Goal: Information Seeking & Learning: Learn about a topic

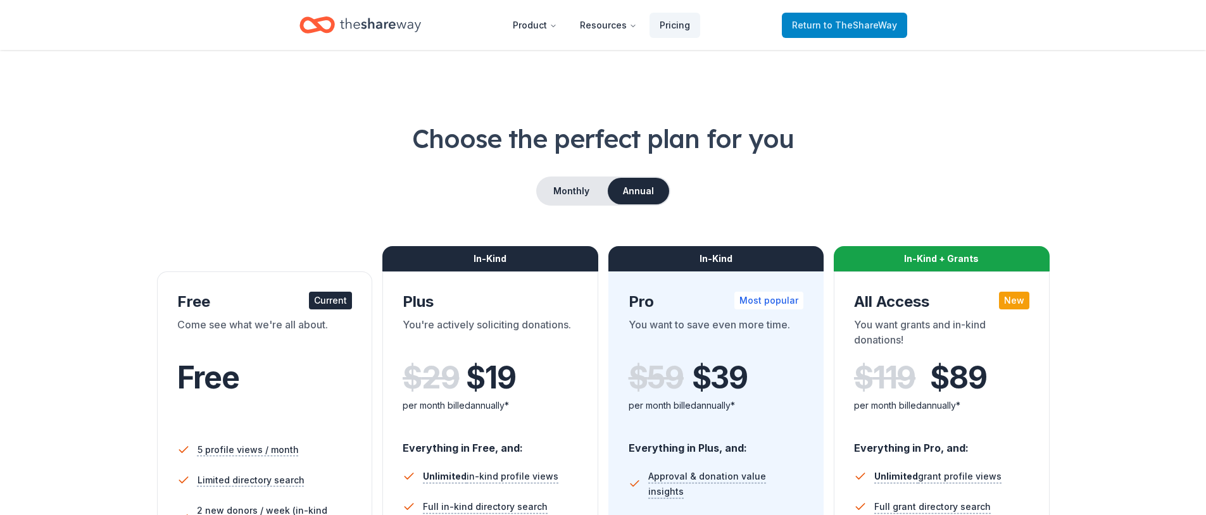
click at [827, 23] on span "to TheShareWay" at bounding box center [860, 25] width 73 height 11
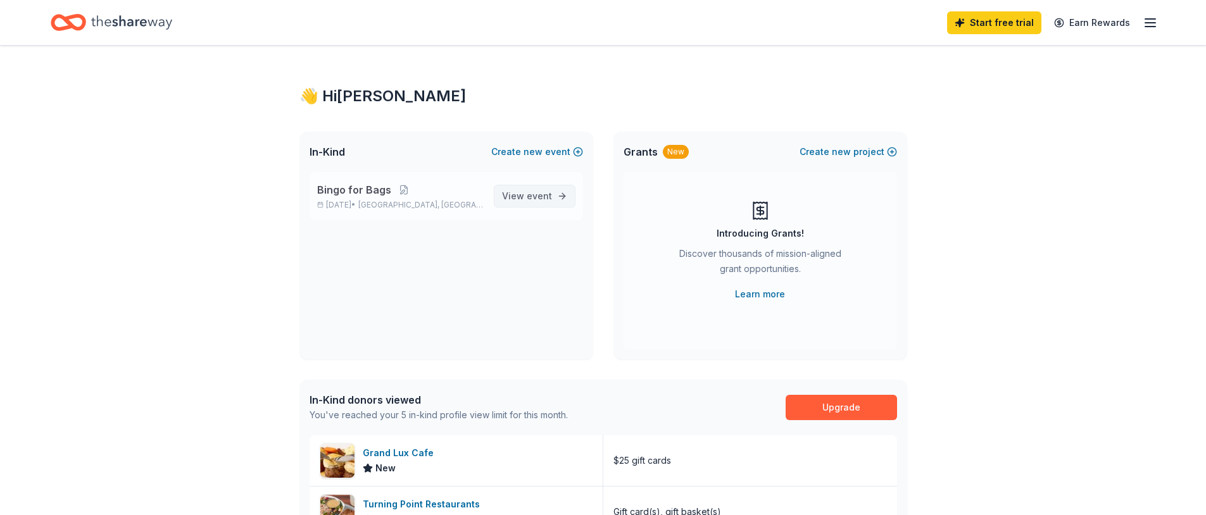
click at [518, 191] on span "View event" at bounding box center [527, 196] width 50 height 15
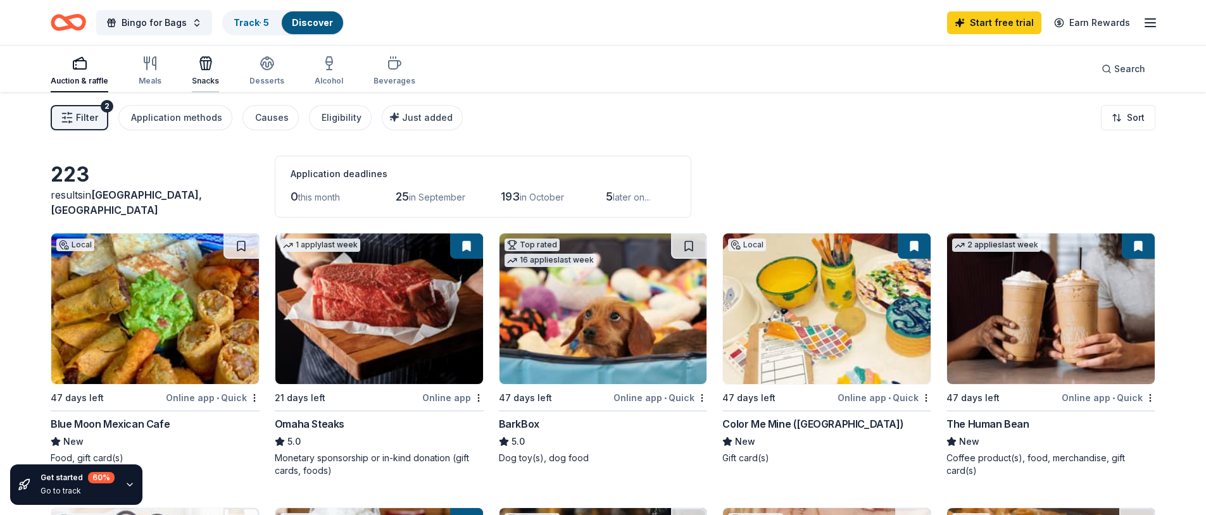
click at [201, 68] on icon "button" at bounding box center [205, 63] width 15 height 15
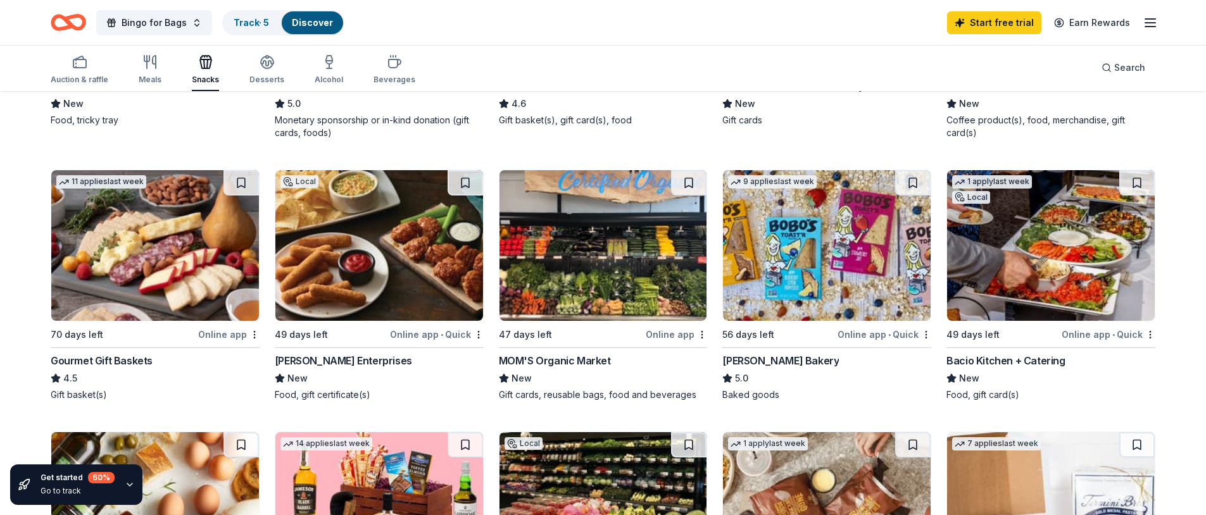
scroll to position [374, 0]
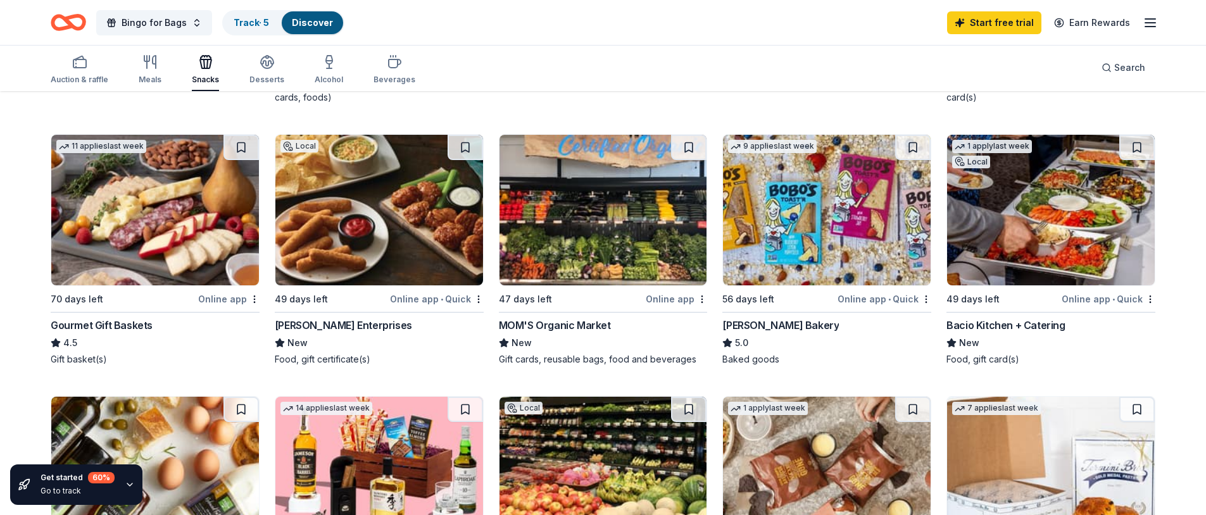
click at [551, 324] on div "MOM'S Organic Market" at bounding box center [555, 325] width 112 height 15
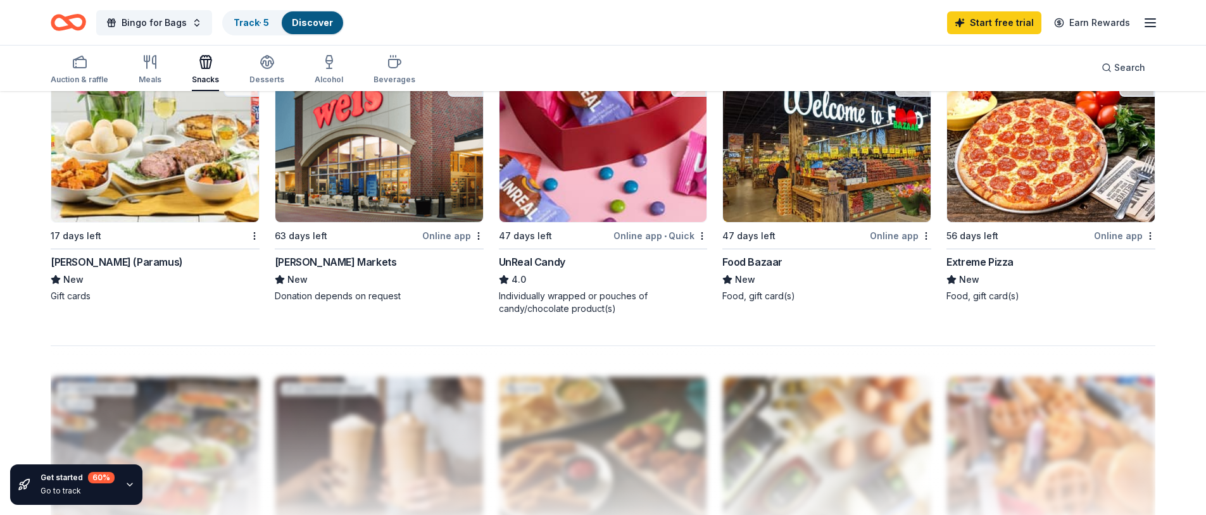
scroll to position [686, 0]
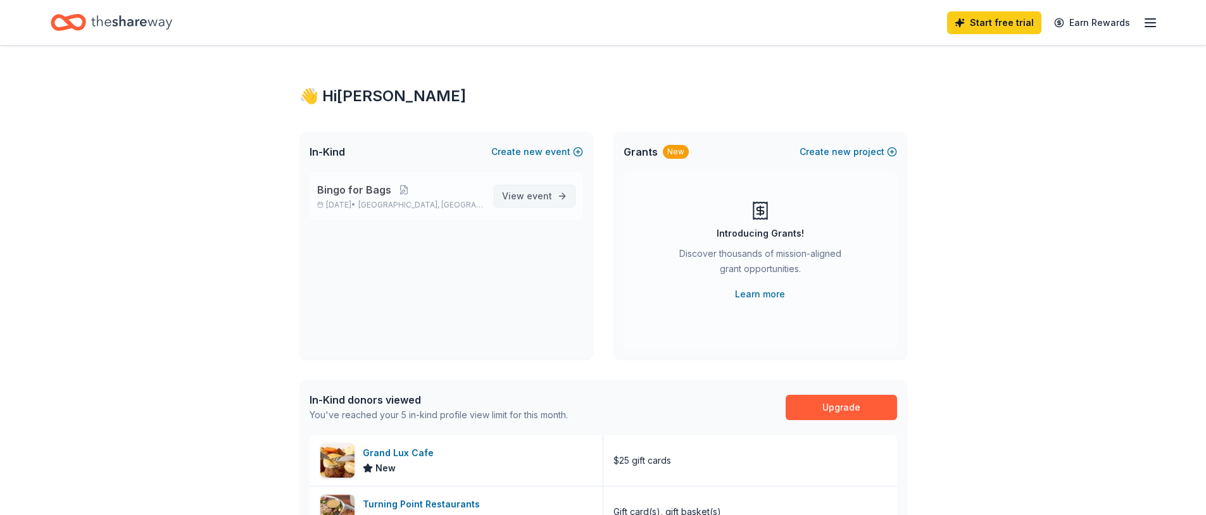
click at [538, 198] on span "event" at bounding box center [539, 196] width 25 height 11
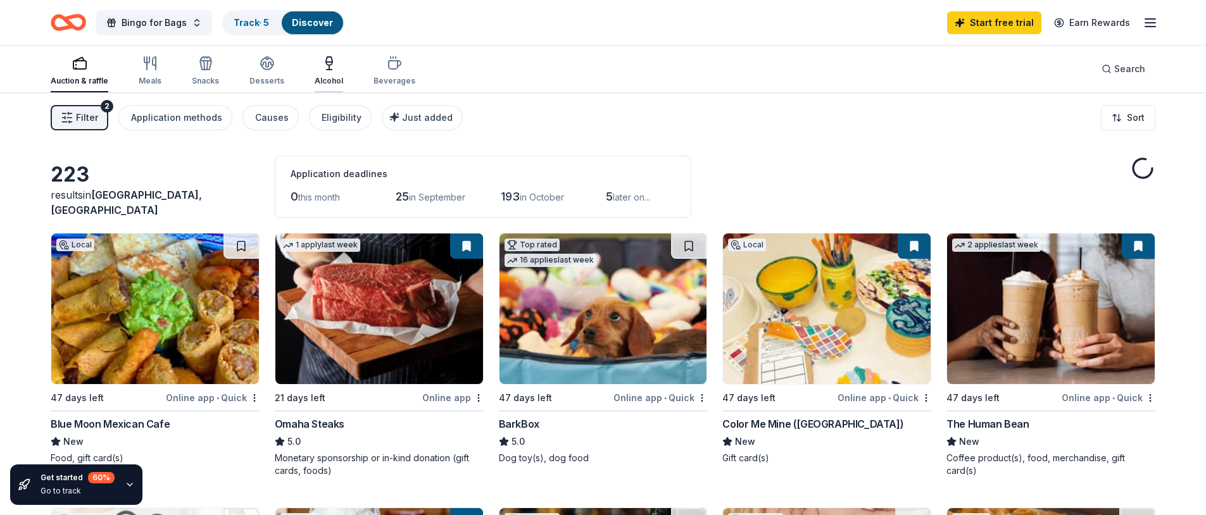
click at [322, 75] on div "Alcohol" at bounding box center [329, 71] width 28 height 30
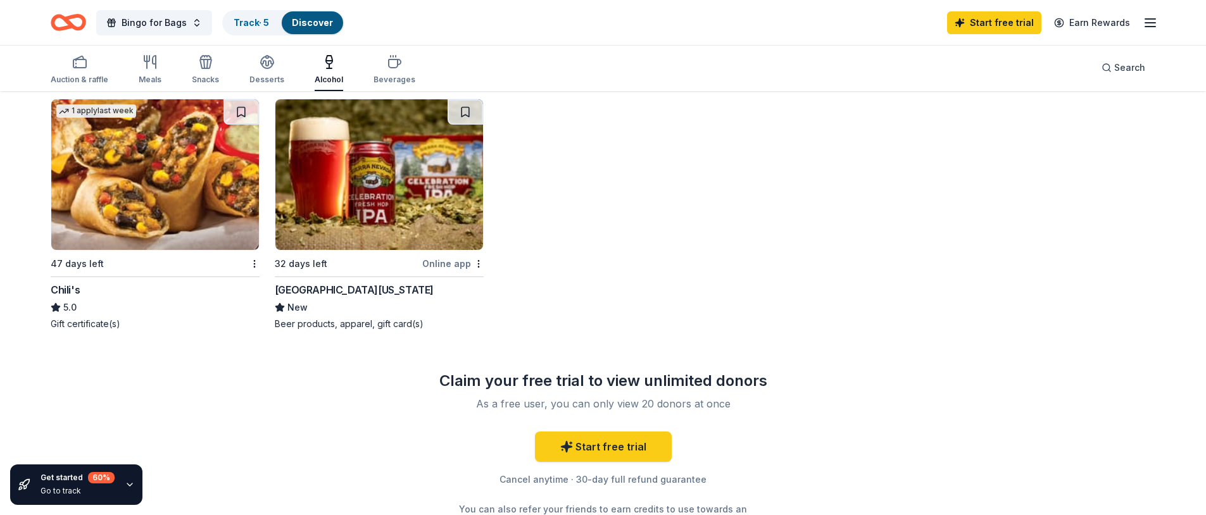
scroll to position [1017, 0]
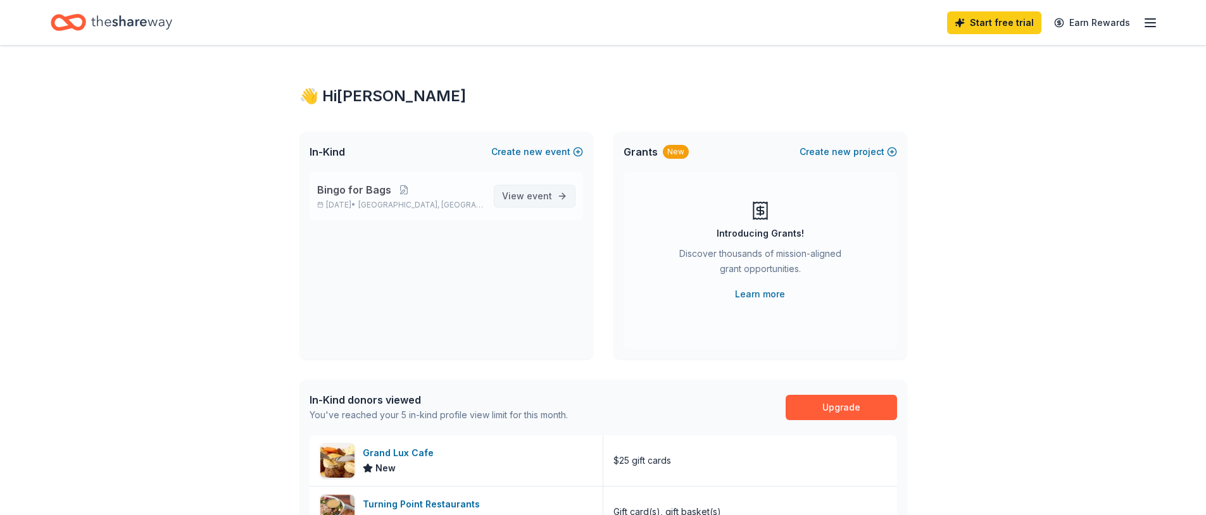
click at [526, 197] on span "View event" at bounding box center [527, 196] width 50 height 15
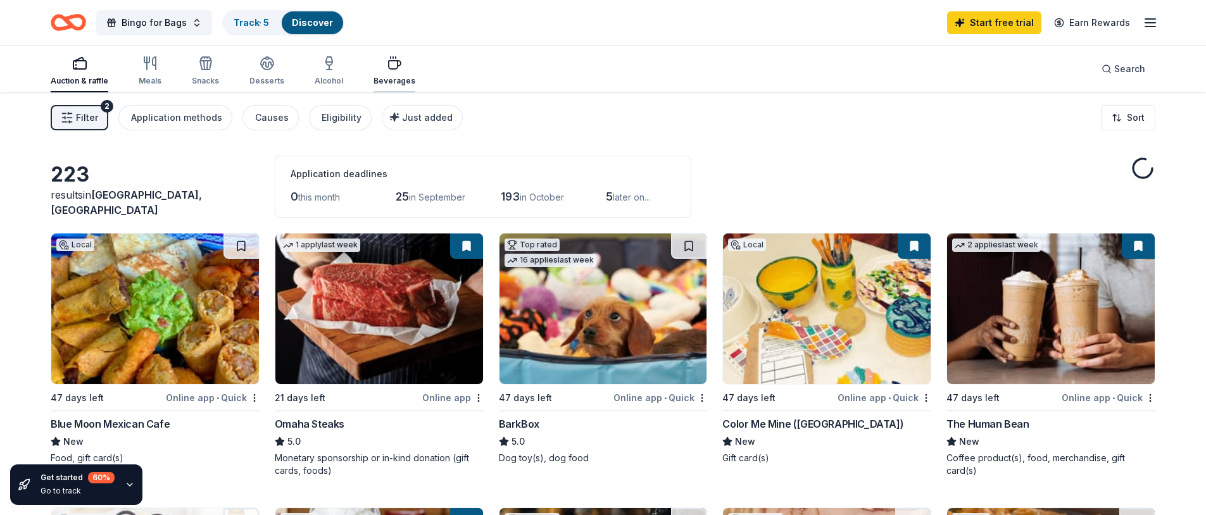
click at [396, 74] on div "Beverages" at bounding box center [395, 71] width 42 height 30
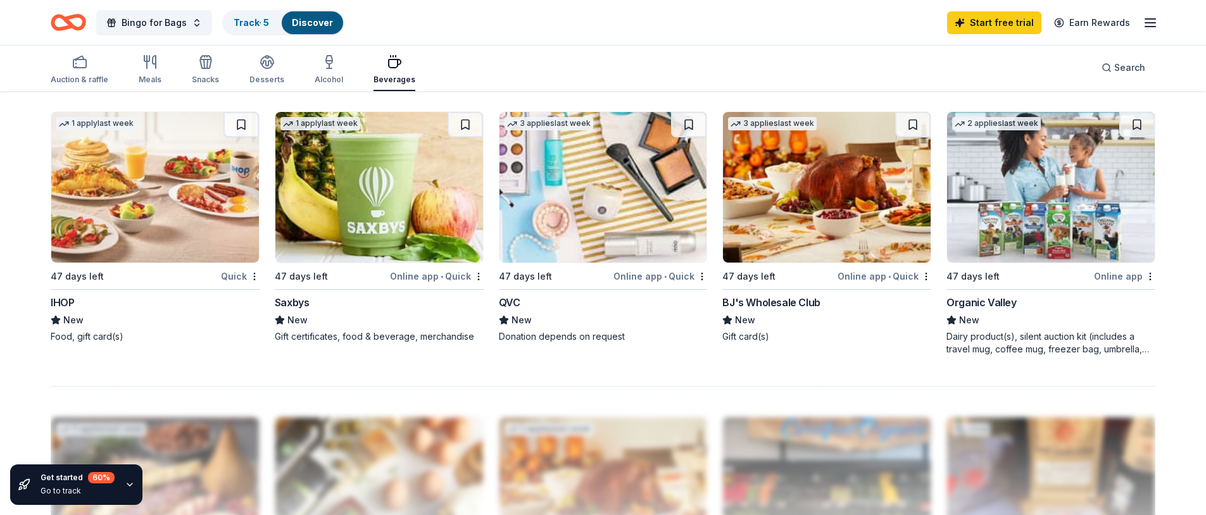
scroll to position [935, 0]
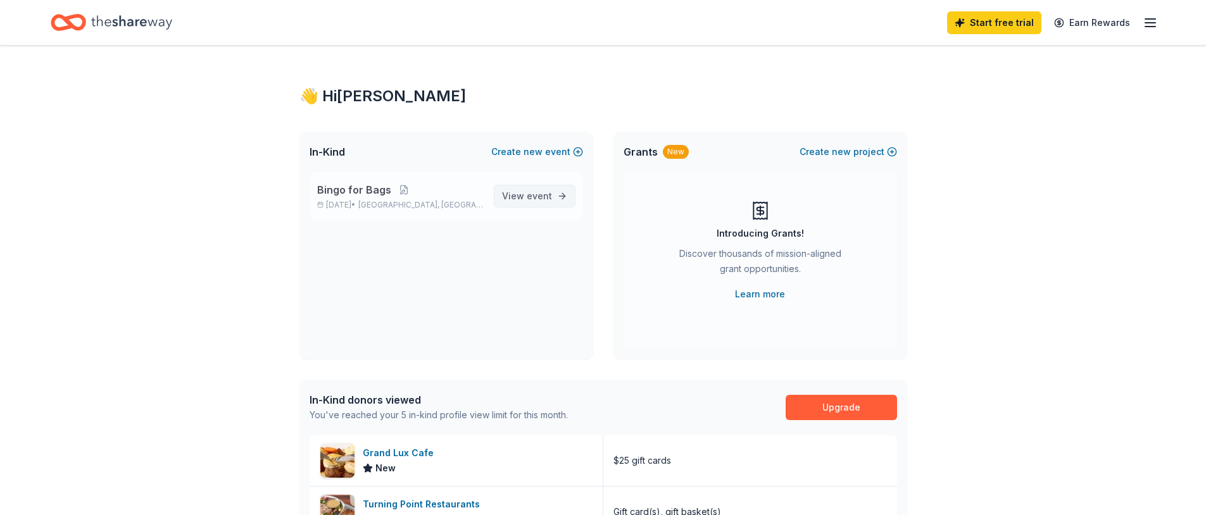
click at [533, 191] on span "event" at bounding box center [539, 196] width 25 height 11
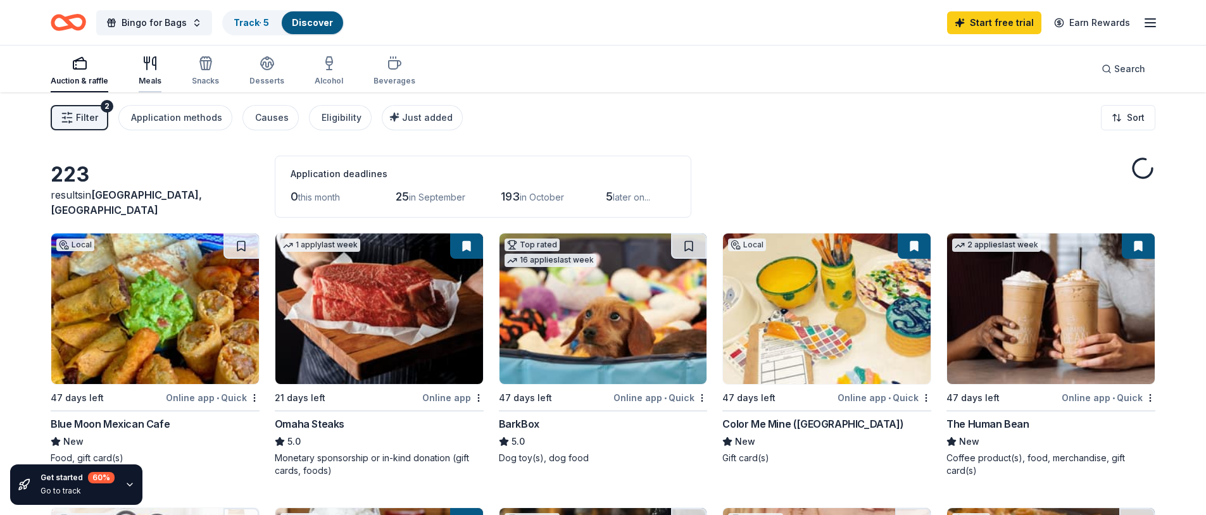
click at [144, 69] on icon "button" at bounding box center [149, 63] width 15 height 15
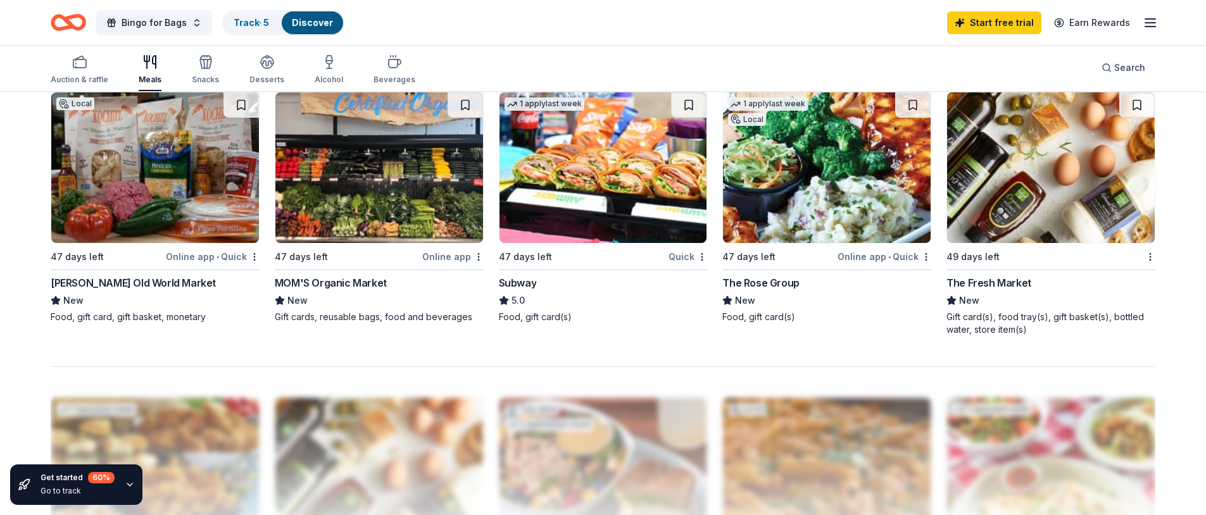
scroll to position [954, 0]
click at [139, 279] on div "[PERSON_NAME] Old World Market" at bounding box center [133, 282] width 165 height 15
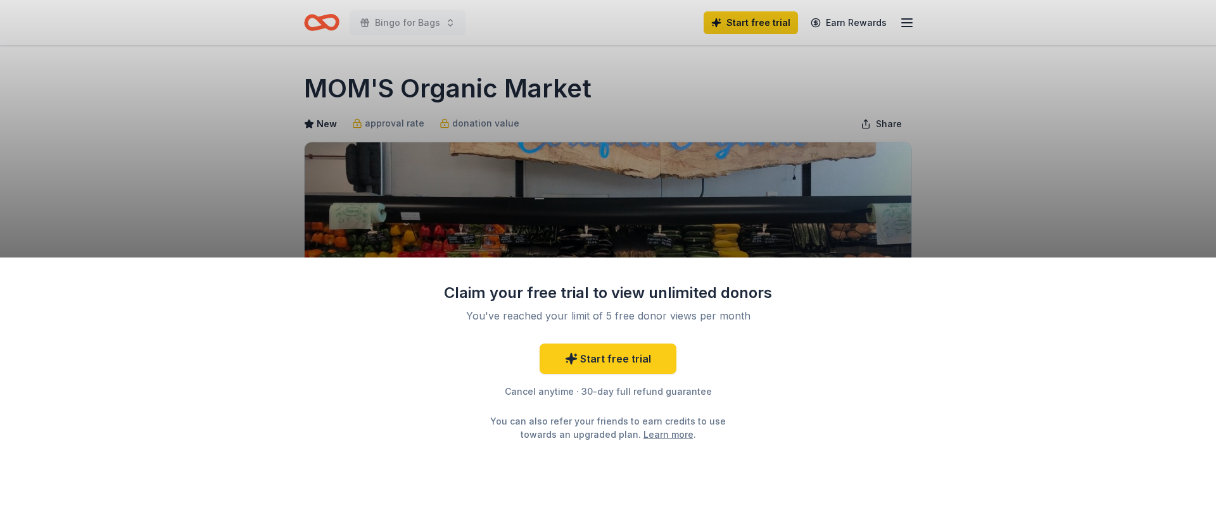
click at [179, 130] on div "Claim your free trial to view unlimited donors You've reached your limit of 5 f…" at bounding box center [608, 257] width 1216 height 515
